Goal: Information Seeking & Learning: Learn about a topic

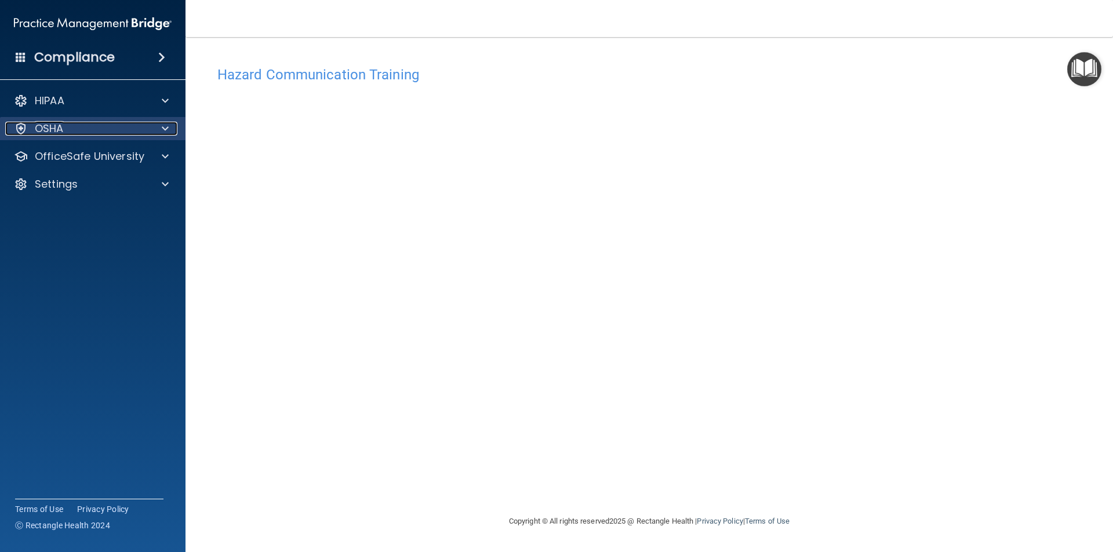
click at [159, 133] on div at bounding box center [163, 129] width 29 height 14
click at [157, 129] on div at bounding box center [163, 129] width 29 height 14
click at [165, 165] on div "OfficeSafe University" at bounding box center [93, 156] width 186 height 23
click at [165, 163] on div "OfficeSafe University" at bounding box center [93, 156] width 186 height 23
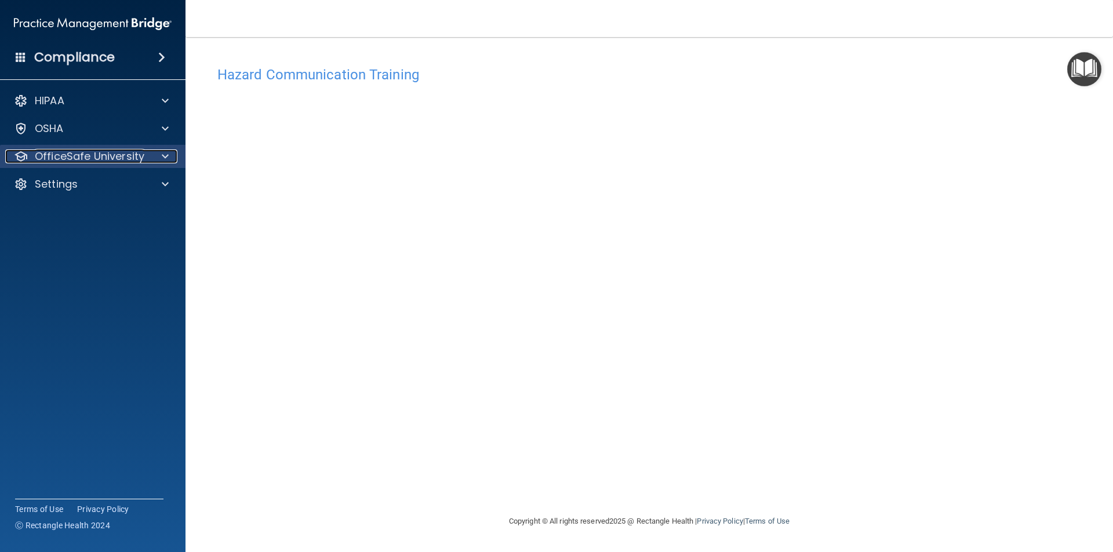
click at [157, 155] on div at bounding box center [163, 157] width 29 height 14
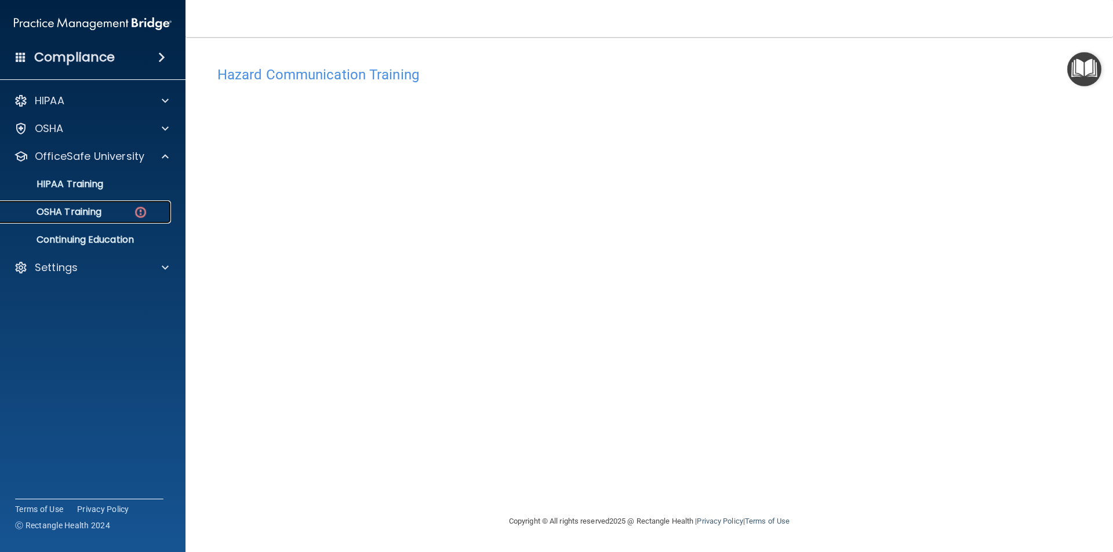
click at [146, 208] on div "OSHA Training" at bounding box center [87, 212] width 158 height 12
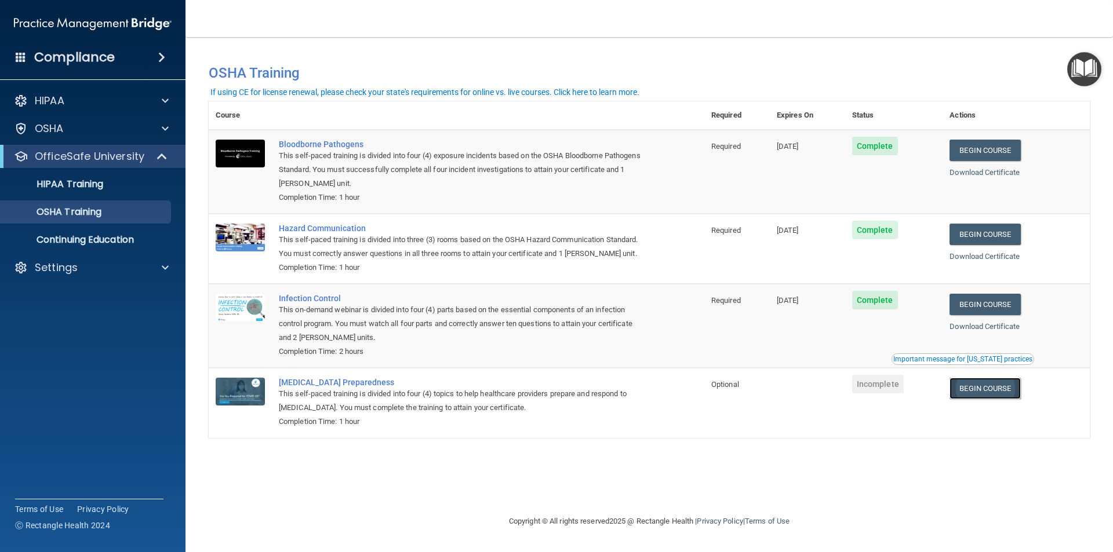
click at [977, 389] on link "Begin Course" at bounding box center [984, 388] width 71 height 21
click at [119, 269] on div "Settings" at bounding box center [77, 268] width 144 height 14
click at [108, 330] on link "Sign Out" at bounding box center [79, 323] width 183 height 23
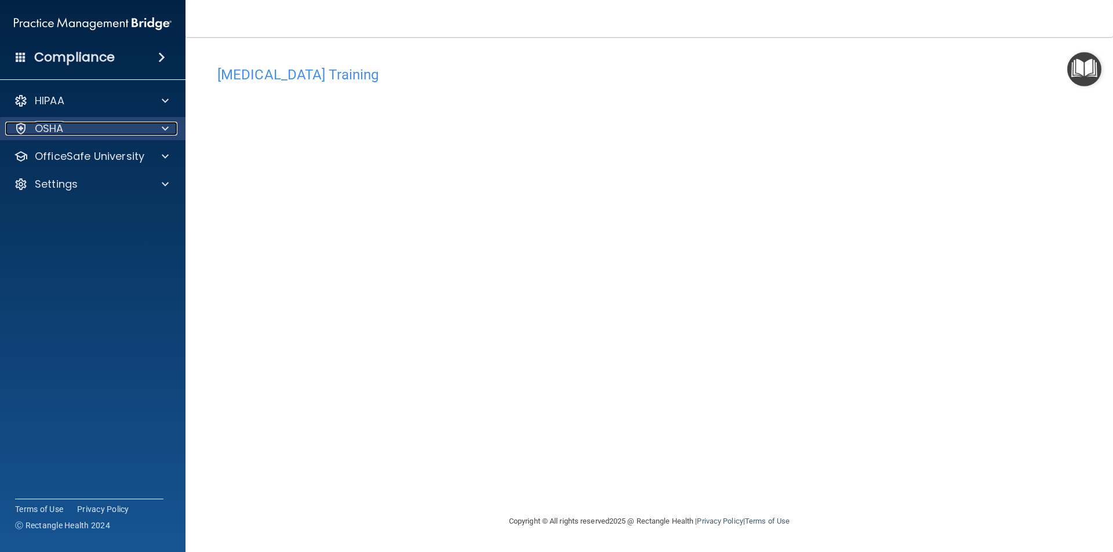
click at [159, 125] on div at bounding box center [163, 129] width 29 height 14
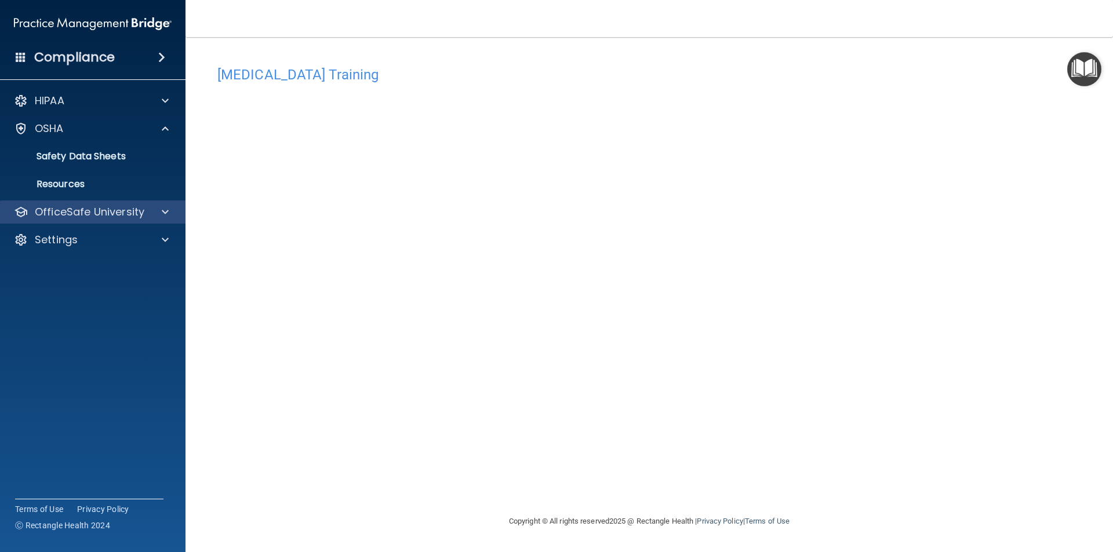
click at [159, 201] on div "OfficeSafe University" at bounding box center [93, 212] width 186 height 23
click at [163, 213] on span at bounding box center [165, 212] width 7 height 14
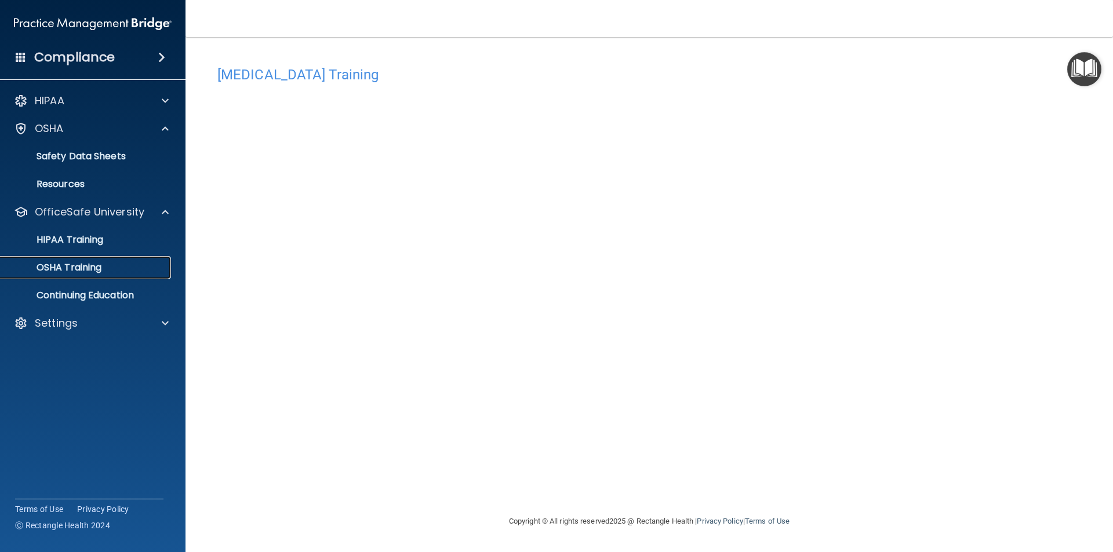
click at [140, 270] on div "OSHA Training" at bounding box center [87, 268] width 158 height 12
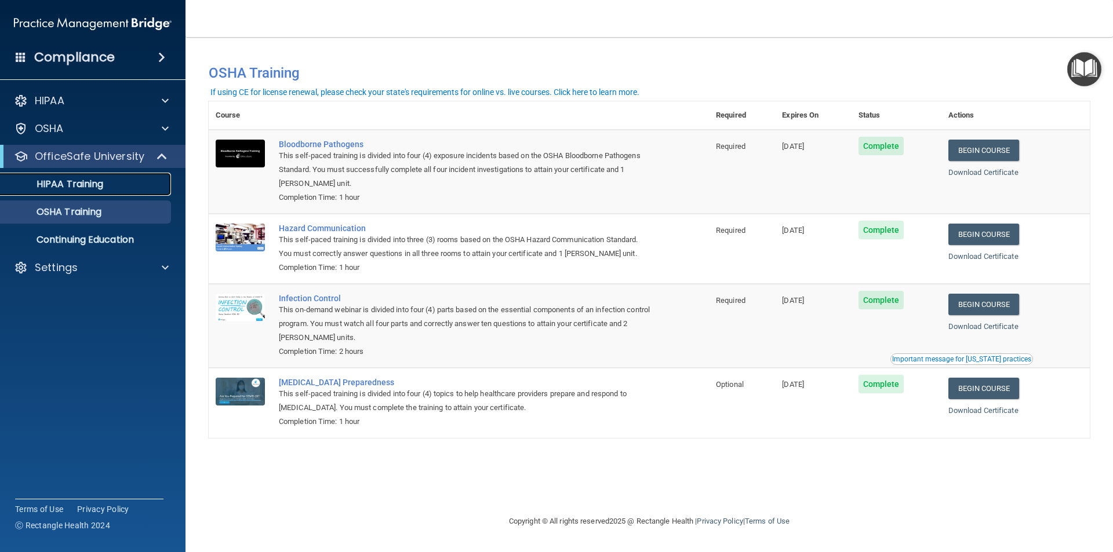
click at [118, 181] on div "HIPAA Training" at bounding box center [87, 185] width 158 height 12
